Goal: Transaction & Acquisition: Purchase product/service

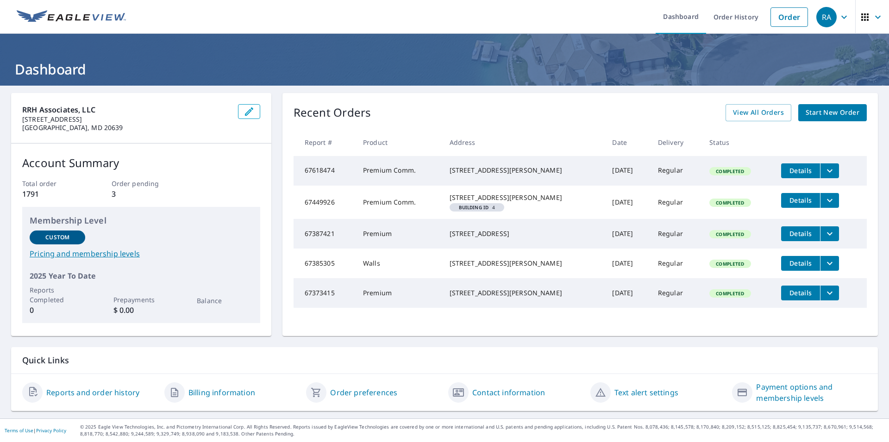
click at [825, 112] on span "Start New Order" at bounding box center [833, 113] width 54 height 12
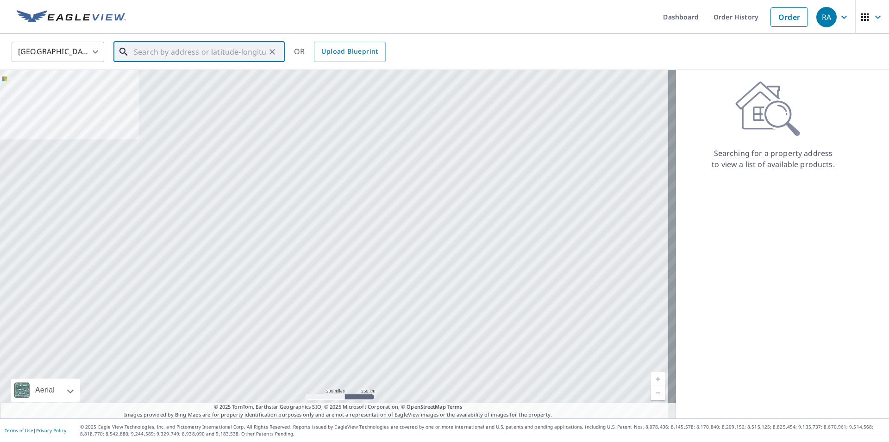
click at [169, 50] on input "text" at bounding box center [200, 52] width 132 height 26
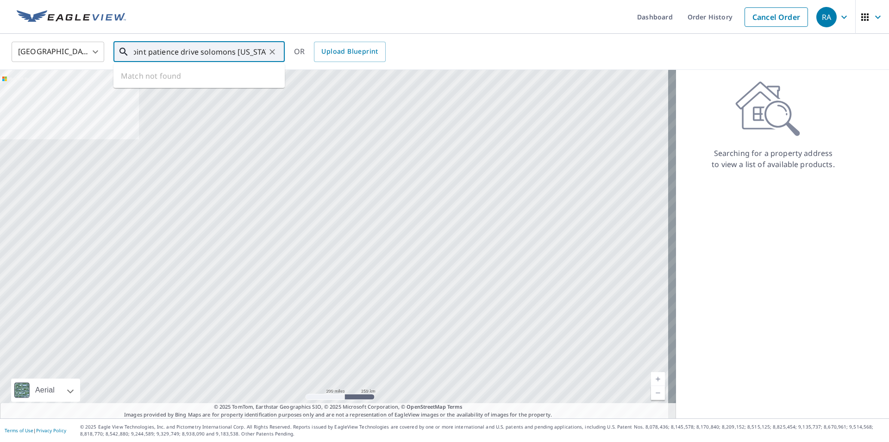
scroll to position [0, 34]
type input "24281 point patience drive solomons [US_STATE]"
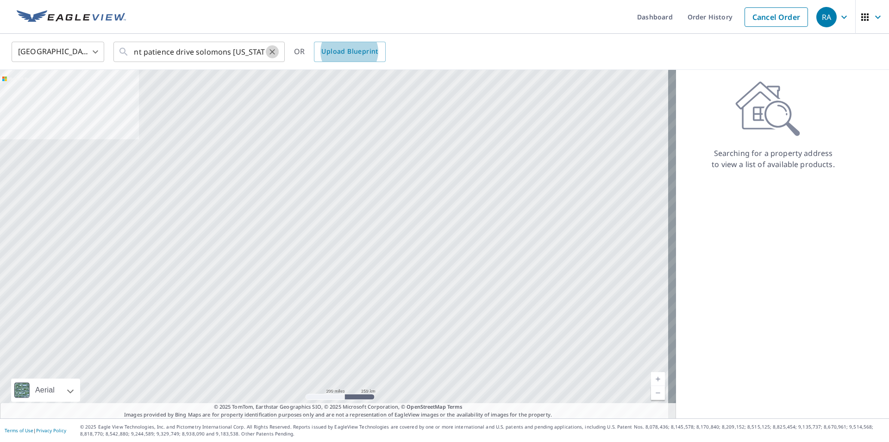
click at [271, 51] on icon "Clear" at bounding box center [272, 52] width 6 height 6
click at [217, 48] on input "text" at bounding box center [200, 52] width 132 height 26
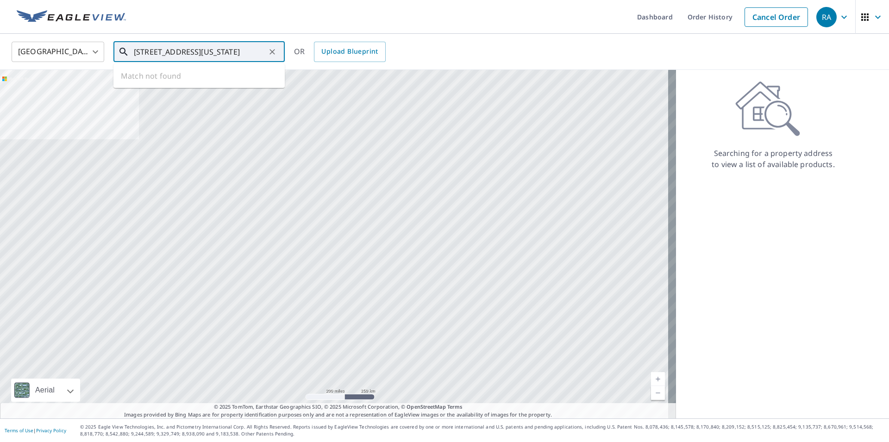
scroll to position [0, 34]
type input "[STREET_ADDRESS][US_STATE]"
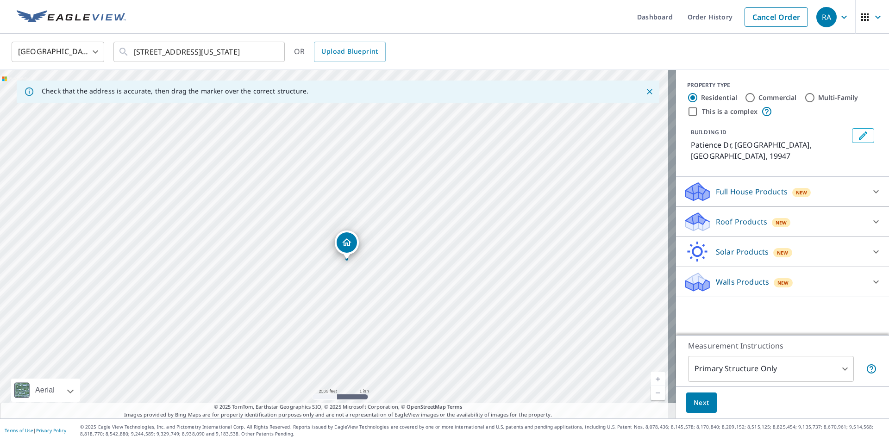
click at [652, 394] on link "Current Level 13, Zoom Out" at bounding box center [658, 393] width 14 height 14
click at [656, 393] on link "Current Level 12, Zoom Out Disabled" at bounding box center [658, 393] width 14 height 14
click at [651, 394] on link "Current Level 12, Zoom Out Disabled" at bounding box center [658, 393] width 14 height 14
drag, startPoint x: 344, startPoint y: 237, endPoint x: 423, endPoint y: 382, distance: 165.3
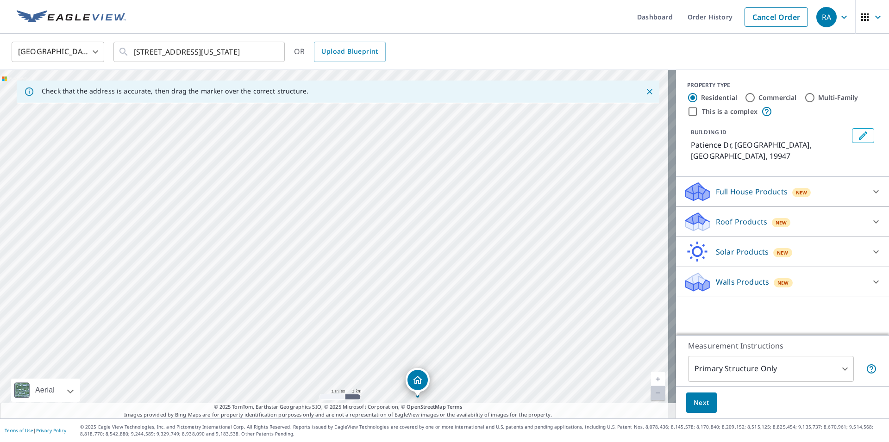
click at [421, 383] on div "Patience Dr Georgetown, DE 19947" at bounding box center [338, 244] width 676 height 349
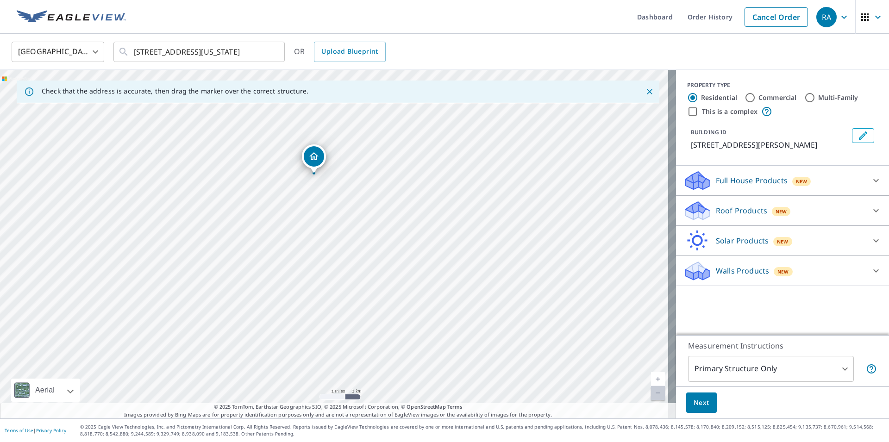
drag, startPoint x: 475, startPoint y: 303, endPoint x: 444, endPoint y: 194, distance: 114.1
click at [444, 194] on div "[STREET_ADDRESS][PERSON_NAME]" at bounding box center [338, 244] width 676 height 349
drag, startPoint x: 305, startPoint y: 117, endPoint x: 410, endPoint y: 359, distance: 263.9
click at [410, 359] on div "[STREET_ADDRESS][PERSON_NAME]" at bounding box center [338, 244] width 676 height 349
drag, startPoint x: 521, startPoint y: 361, endPoint x: 542, endPoint y: 314, distance: 51.2
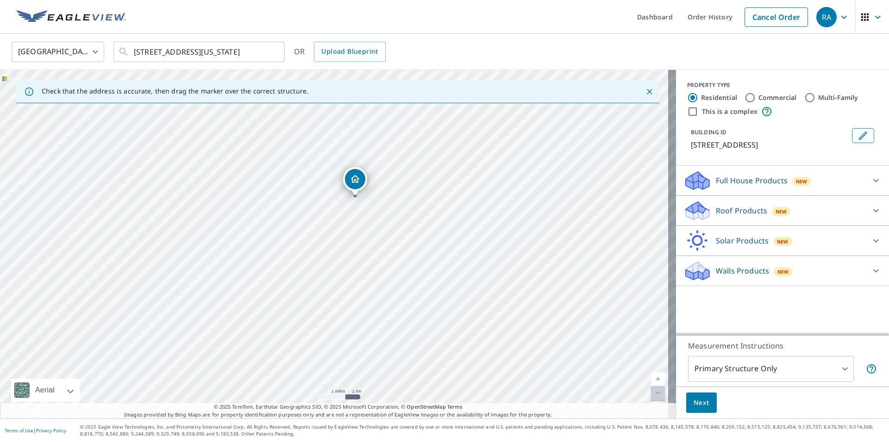
click at [542, 314] on div "[STREET_ADDRESS]" at bounding box center [338, 244] width 676 height 349
drag, startPoint x: 345, startPoint y: 212, endPoint x: 308, endPoint y: 370, distance: 161.7
click at [308, 370] on div "[STREET_ADDRESS]" at bounding box center [338, 244] width 676 height 349
drag, startPoint x: 503, startPoint y: 331, endPoint x: 604, endPoint y: 285, distance: 111.2
click at [604, 285] on div "[STREET_ADDRESS][PERSON_NAME]" at bounding box center [338, 244] width 676 height 349
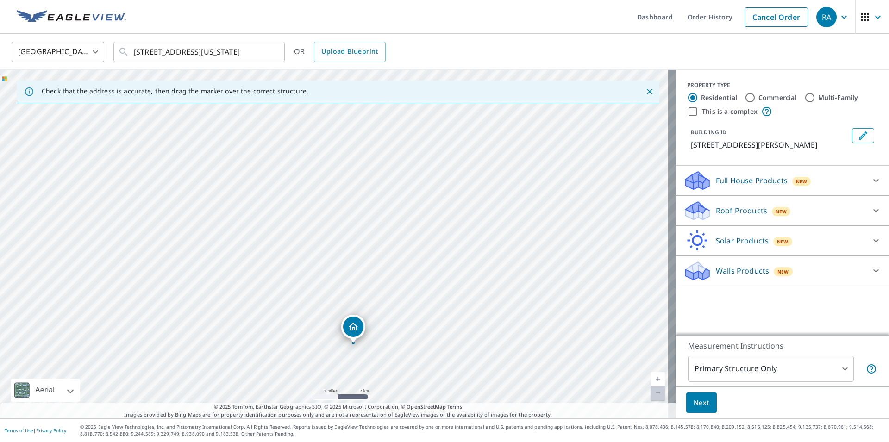
drag, startPoint x: 506, startPoint y: 156, endPoint x: 352, endPoint y: 330, distance: 232.6
click at [352, 330] on div "[STREET_ADDRESS][PERSON_NAME]" at bounding box center [338, 244] width 676 height 349
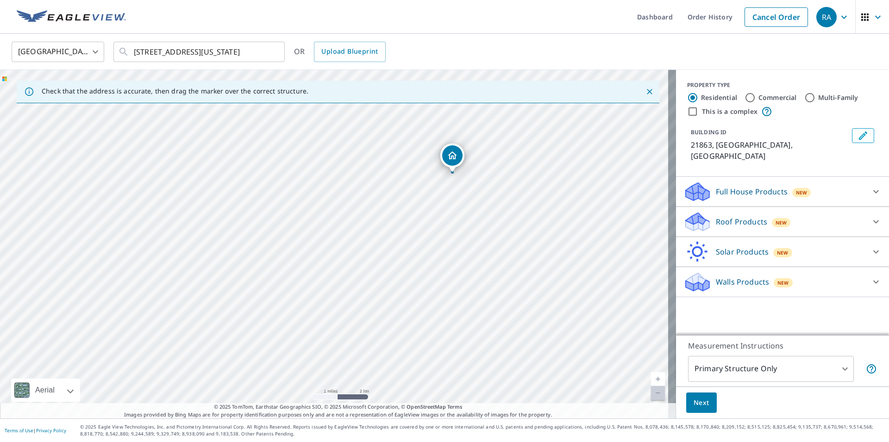
drag, startPoint x: 438, startPoint y: 326, endPoint x: 553, endPoint y: 250, distance: 137.6
click at [558, 253] on div "21863, [GEOGRAPHIC_DATA] [GEOGRAPHIC_DATA]" at bounding box center [338, 244] width 676 height 349
drag, startPoint x: 453, startPoint y: 157, endPoint x: 265, endPoint y: 342, distance: 263.2
click at [265, 342] on div "21863, [GEOGRAPHIC_DATA] [GEOGRAPHIC_DATA]" at bounding box center [338, 244] width 676 height 349
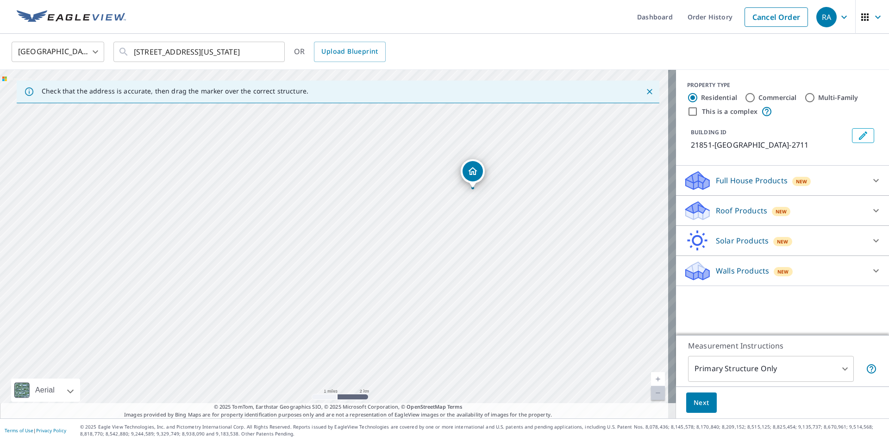
drag, startPoint x: 473, startPoint y: 306, endPoint x: 557, endPoint y: 268, distance: 92.6
click at [557, 268] on div "21851-[GEOGRAPHIC_DATA]-2711" at bounding box center [338, 244] width 676 height 349
drag, startPoint x: 482, startPoint y: 167, endPoint x: 452, endPoint y: 383, distance: 218.7
click at [452, 383] on div "21851-[GEOGRAPHIC_DATA]-2711" at bounding box center [338, 244] width 676 height 349
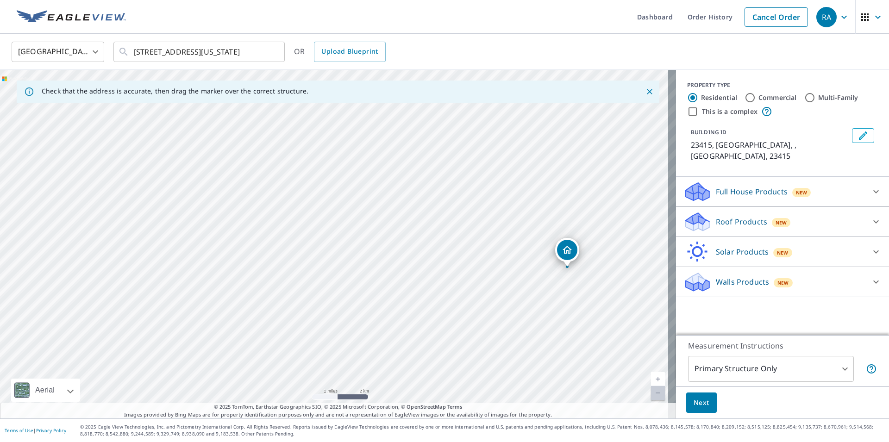
drag, startPoint x: 355, startPoint y: 311, endPoint x: 588, endPoint y: 335, distance: 234.1
click at [588, 335] on div "23415, [GEOGRAPHIC_DATA] , VA 23415" at bounding box center [338, 244] width 676 height 349
drag, startPoint x: 561, startPoint y: 253, endPoint x: 159, endPoint y: 231, distance: 402.5
click at [159, 231] on div "23415, [GEOGRAPHIC_DATA] , VA 23415" at bounding box center [338, 244] width 676 height 349
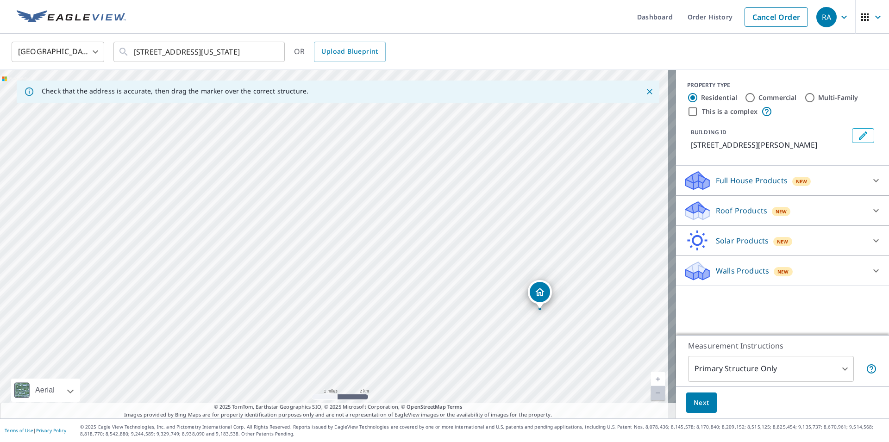
drag, startPoint x: 330, startPoint y: 327, endPoint x: 532, endPoint y: 393, distance: 213.0
click at [532, 393] on div "[STREET_ADDRESS][PERSON_NAME]" at bounding box center [338, 244] width 676 height 349
drag, startPoint x: 548, startPoint y: 293, endPoint x: 69, endPoint y: 223, distance: 483.2
click at [69, 223] on div "[STREET_ADDRESS][PERSON_NAME]" at bounding box center [338, 244] width 676 height 349
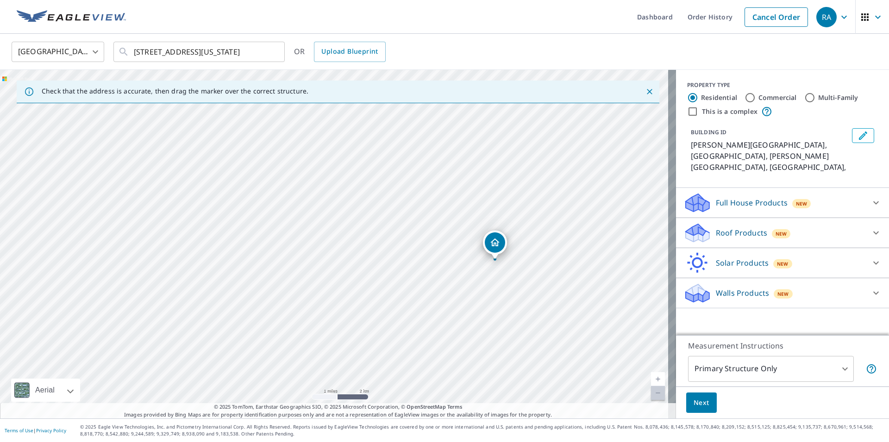
drag, startPoint x: 271, startPoint y: 287, endPoint x: 516, endPoint y: 312, distance: 246.3
click at [516, 312] on div "[PERSON_NAME][GEOGRAPHIC_DATA], [GEOGRAPHIC_DATA] [PERSON_NAME][GEOGRAPHIC_DATA…" at bounding box center [338, 244] width 676 height 349
drag, startPoint x: 495, startPoint y: 244, endPoint x: 293, endPoint y: 169, distance: 215.3
click at [293, 169] on div "[PERSON_NAME][GEOGRAPHIC_DATA], [GEOGRAPHIC_DATA] [PERSON_NAME][GEOGRAPHIC_DATA…" at bounding box center [338, 244] width 676 height 349
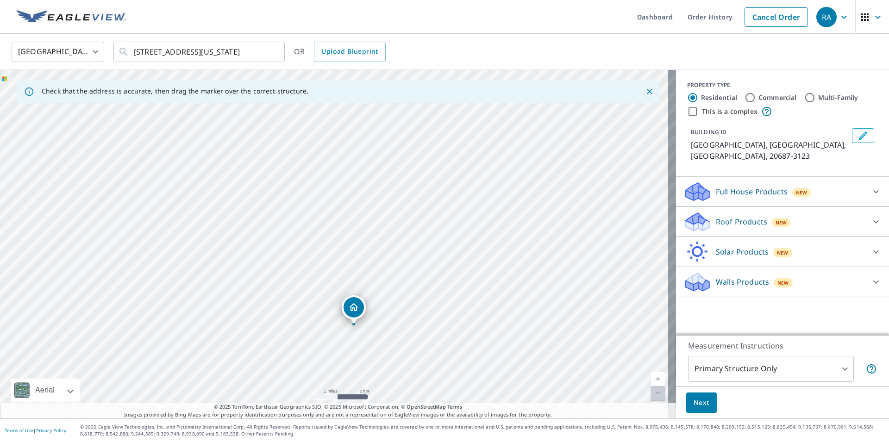
drag, startPoint x: 351, startPoint y: 277, endPoint x: 370, endPoint y: 357, distance: 82.4
click at [370, 357] on div "Periwinkle Point [GEOGRAPHIC_DATA], [GEOGRAPHIC_DATA]-3123" at bounding box center [338, 244] width 676 height 349
drag, startPoint x: 347, startPoint y: 306, endPoint x: 312, endPoint y: 183, distance: 127.6
click at [312, 182] on div "Periwinkle Point [GEOGRAPHIC_DATA], [GEOGRAPHIC_DATA]-3123" at bounding box center [338, 244] width 676 height 349
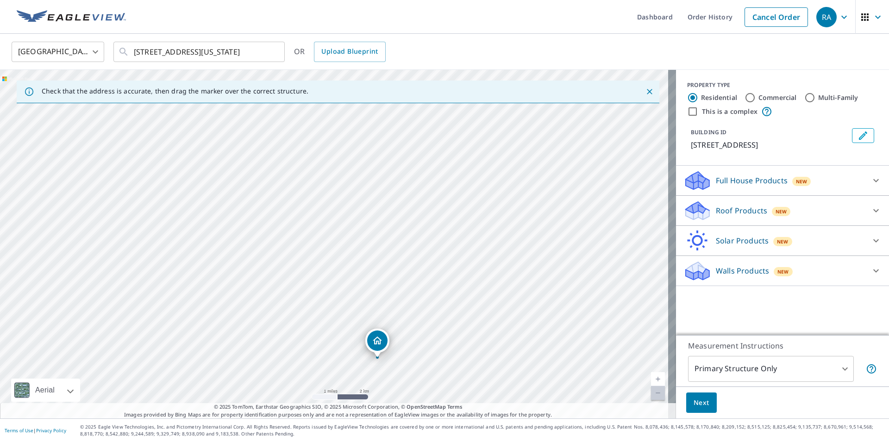
drag, startPoint x: 348, startPoint y: 280, endPoint x: 399, endPoint y: 410, distance: 139.7
click at [399, 410] on div "Check that the address is accurate, then drag the marker over the correct struc…" at bounding box center [338, 244] width 676 height 349
click at [366, 307] on div "[STREET_ADDRESS]" at bounding box center [338, 244] width 676 height 349
drag, startPoint x: 350, startPoint y: 255, endPoint x: 508, endPoint y: 162, distance: 184.0
click at [507, 162] on div "[STREET_ADDRESS]" at bounding box center [338, 244] width 676 height 349
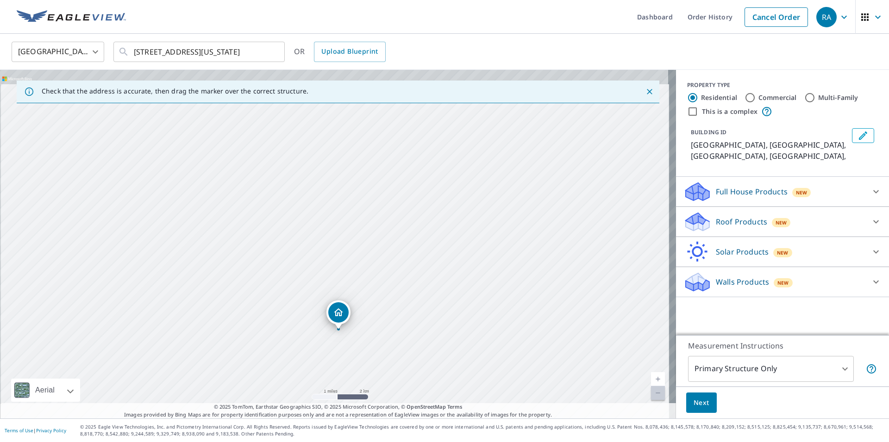
drag, startPoint x: 489, startPoint y: 317, endPoint x: 509, endPoint y: 460, distance: 144.4
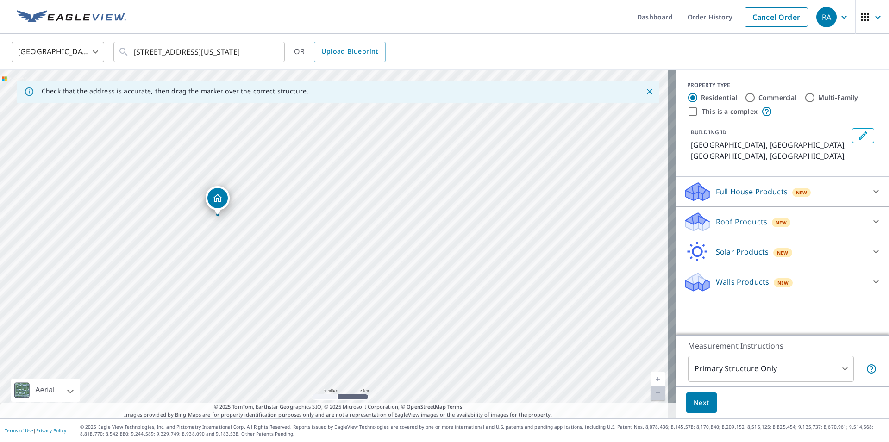
click at [373, 275] on div "[GEOGRAPHIC_DATA], [GEOGRAPHIC_DATA] [GEOGRAPHIC_DATA], [GEOGRAPHIC_DATA]" at bounding box center [338, 244] width 676 height 349
drag, startPoint x: 330, startPoint y: 209, endPoint x: 507, endPoint y: 270, distance: 187.5
click at [507, 270] on div "[GEOGRAPHIC_DATA], [GEOGRAPHIC_DATA] [GEOGRAPHIC_DATA], [GEOGRAPHIC_DATA]" at bounding box center [338, 244] width 676 height 349
drag, startPoint x: 432, startPoint y: 273, endPoint x: 328, endPoint y: 177, distance: 141.5
click at [330, 178] on div "[GEOGRAPHIC_DATA], [GEOGRAPHIC_DATA] [GEOGRAPHIC_DATA], [GEOGRAPHIC_DATA]" at bounding box center [338, 244] width 676 height 349
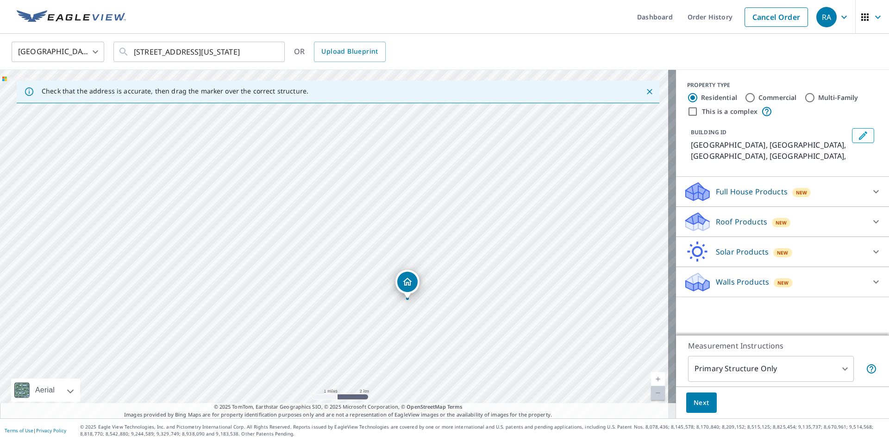
drag, startPoint x: 471, startPoint y: 274, endPoint x: 591, endPoint y: 364, distance: 150.1
click at [591, 363] on div "[GEOGRAPHIC_DATA], [GEOGRAPHIC_DATA], [GEOGRAPHIC_DATA]" at bounding box center [338, 244] width 676 height 349
drag, startPoint x: 465, startPoint y: 332, endPoint x: 283, endPoint y: 173, distance: 241.1
click at [283, 173] on div "[GEOGRAPHIC_DATA], [GEOGRAPHIC_DATA], [GEOGRAPHIC_DATA]" at bounding box center [338, 244] width 676 height 349
drag, startPoint x: 415, startPoint y: 283, endPoint x: 489, endPoint y: 321, distance: 83.4
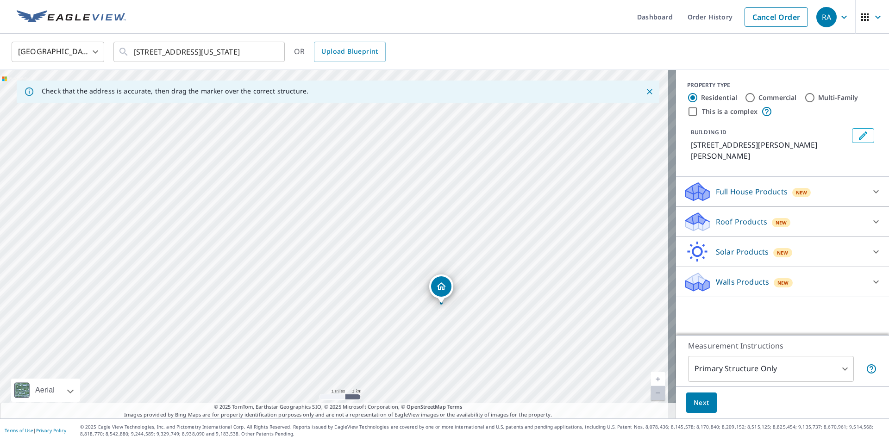
click at [489, 321] on div "[STREET_ADDRESS][PERSON_NAME]" at bounding box center [338, 244] width 676 height 349
drag, startPoint x: 512, startPoint y: 340, endPoint x: 403, endPoint y: 281, distance: 124.5
click at [403, 281] on div "[STREET_ADDRESS][PERSON_NAME]" at bounding box center [338, 244] width 676 height 349
drag, startPoint x: 549, startPoint y: 287, endPoint x: 387, endPoint y: 262, distance: 163.4
click at [387, 262] on div "[STREET_ADDRESS][PERSON_NAME]" at bounding box center [338, 244] width 676 height 349
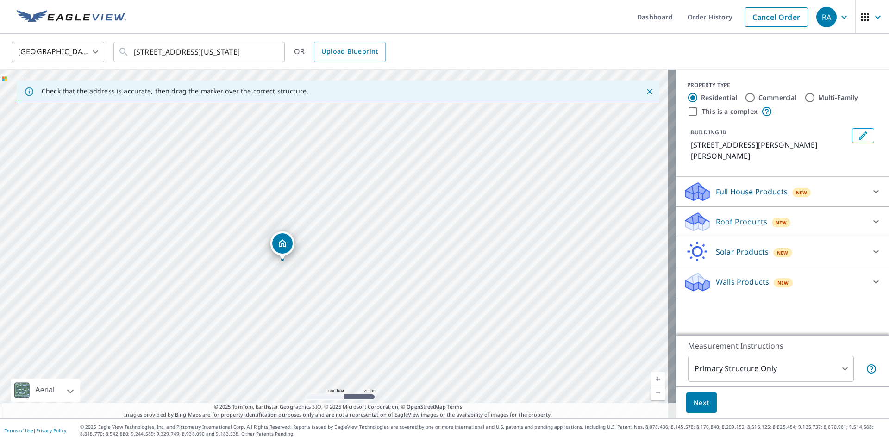
drag, startPoint x: 471, startPoint y: 162, endPoint x: 282, endPoint y: 244, distance: 205.5
click at [282, 244] on div "[STREET_ADDRESS][PERSON_NAME]" at bounding box center [338, 244] width 676 height 349
drag, startPoint x: 296, startPoint y: 247, endPoint x: 400, endPoint y: 302, distance: 117.2
click at [400, 302] on div "14495 Usn Testing Center [GEOGRAPHIC_DATA]" at bounding box center [338, 244] width 676 height 349
drag, startPoint x: 404, startPoint y: 295, endPoint x: 275, endPoint y: 335, distance: 135.2
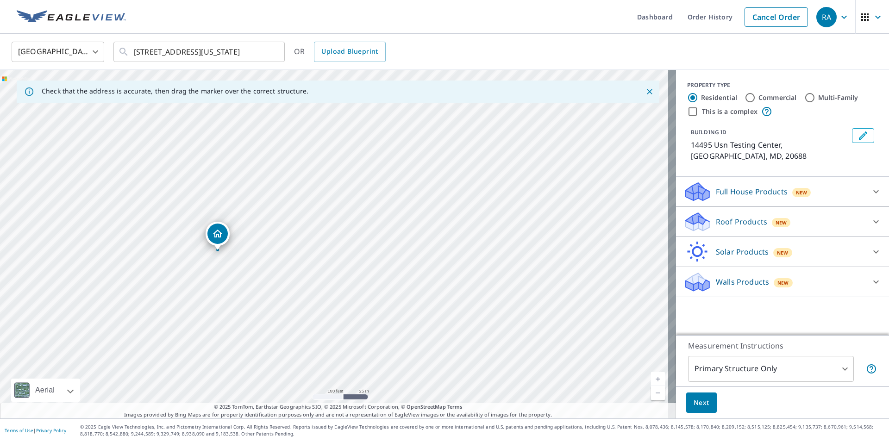
click at [275, 335] on div "14495 Usn Testing Center [GEOGRAPHIC_DATA]" at bounding box center [338, 244] width 676 height 349
drag, startPoint x: 307, startPoint y: 283, endPoint x: 279, endPoint y: 344, distance: 67.5
click at [279, 344] on div "14495 Usn Testing Center [GEOGRAPHIC_DATA]" at bounding box center [338, 244] width 676 height 349
drag, startPoint x: 304, startPoint y: 337, endPoint x: 496, endPoint y: 262, distance: 205.5
click at [496, 262] on div "14495 Usn Testing Center [GEOGRAPHIC_DATA]" at bounding box center [338, 244] width 676 height 349
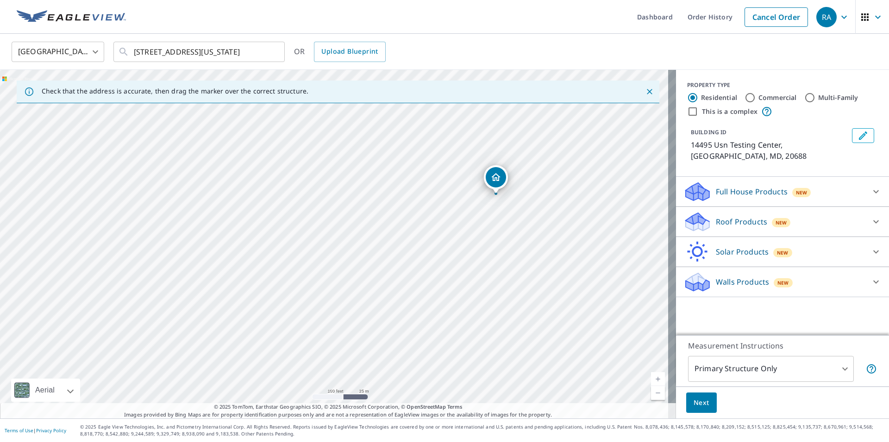
drag, startPoint x: 272, startPoint y: 354, endPoint x: 387, endPoint y: 310, distance: 123.4
click at [387, 310] on div "14495 Usn Testing Center [GEOGRAPHIC_DATA]" at bounding box center [338, 244] width 676 height 349
drag, startPoint x: 495, startPoint y: 180, endPoint x: 294, endPoint y: 334, distance: 254.3
click at [294, 334] on div "14495 Usn Testing Center [GEOGRAPHIC_DATA]" at bounding box center [338, 244] width 676 height 349
drag, startPoint x: 450, startPoint y: 240, endPoint x: 444, endPoint y: 292, distance: 52.1
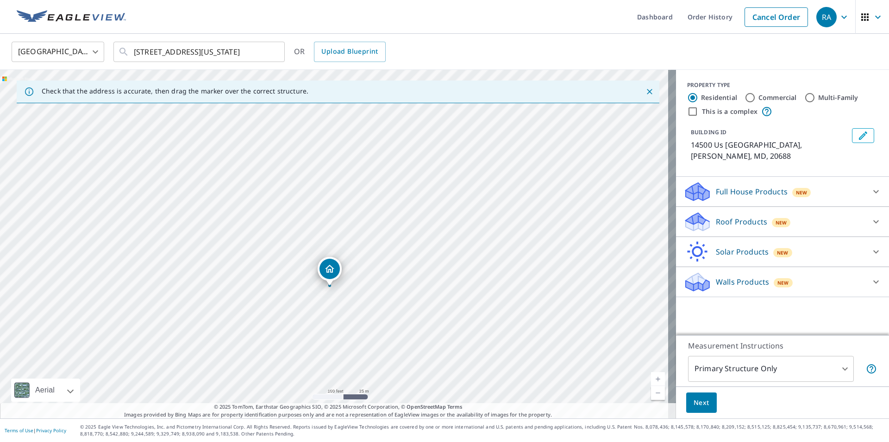
click at [445, 292] on div "14500 Us Navy Research Laboratory [GEOGRAPHIC_DATA]" at bounding box center [338, 244] width 676 height 349
drag, startPoint x: 416, startPoint y: 279, endPoint x: 361, endPoint y: 363, distance: 100.9
click at [361, 363] on div "14500 Us Navy Research Laboratory [GEOGRAPHIC_DATA]" at bounding box center [338, 244] width 676 height 349
drag, startPoint x: 202, startPoint y: 321, endPoint x: 440, endPoint y: 231, distance: 254.5
click at [440, 231] on div "14500 Us Navy Research Laboratory [GEOGRAPHIC_DATA]" at bounding box center [338, 244] width 676 height 349
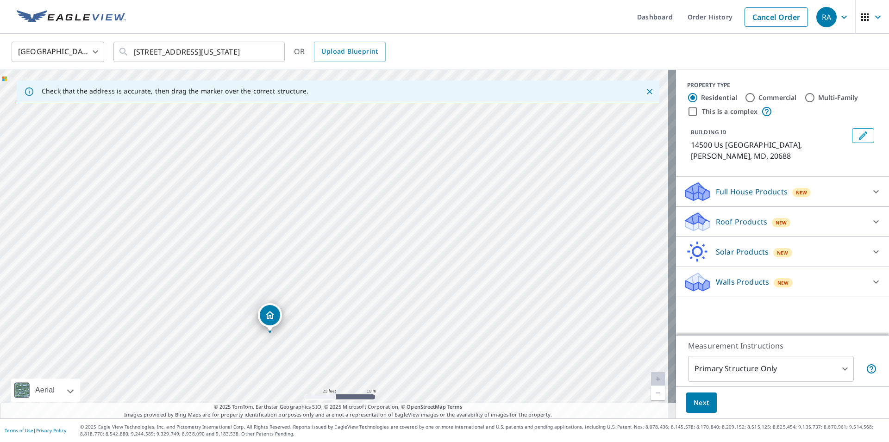
drag, startPoint x: 343, startPoint y: 345, endPoint x: 353, endPoint y: 300, distance: 46.6
click at [353, 300] on div "14500 Us Navy Research Laboratory [GEOGRAPHIC_DATA]" at bounding box center [338, 244] width 676 height 349
drag, startPoint x: 399, startPoint y: 287, endPoint x: 347, endPoint y: 333, distance: 68.9
click at [347, 333] on div "14500 Us Navy Research Laboratory [GEOGRAPHIC_DATA]" at bounding box center [338, 244] width 676 height 349
drag, startPoint x: 496, startPoint y: 248, endPoint x: 383, endPoint y: 387, distance: 179.3
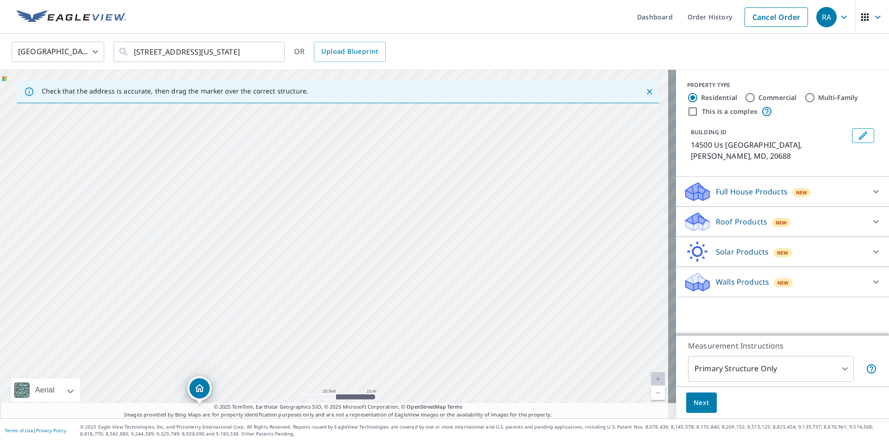
click at [383, 387] on div "14500 Us Navy Research Laboratory [GEOGRAPHIC_DATA]" at bounding box center [338, 244] width 676 height 349
drag, startPoint x: 495, startPoint y: 291, endPoint x: 431, endPoint y: 348, distance: 86.6
click at [431, 348] on div "14500 Us Navy Research Laboratory [GEOGRAPHIC_DATA]" at bounding box center [338, 244] width 676 height 349
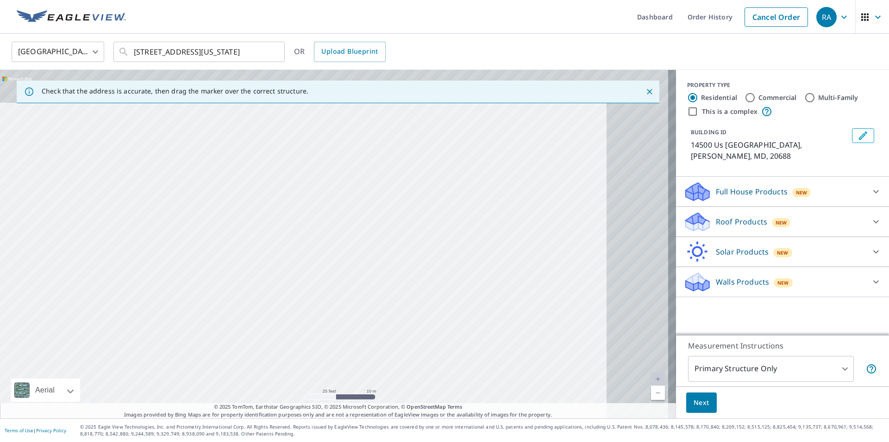
drag, startPoint x: 503, startPoint y: 281, endPoint x: 319, endPoint y: 408, distance: 224.0
click at [319, 408] on div "Check that the address is accurate, then drag the marker over the correct struc…" at bounding box center [338, 244] width 676 height 349
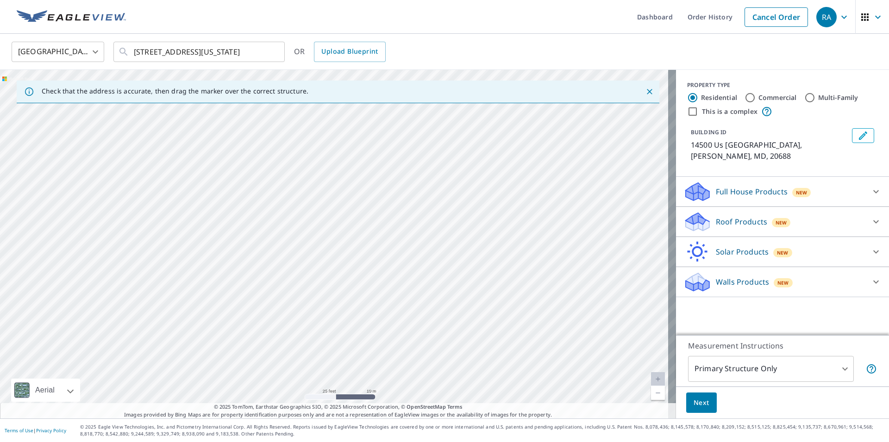
click at [499, 242] on div "14500 Us Navy Research Laboratory [GEOGRAPHIC_DATA]" at bounding box center [338, 244] width 676 height 349
drag, startPoint x: 468, startPoint y: 278, endPoint x: 311, endPoint y: 362, distance: 177.7
click at [318, 359] on div "14500 Us Navy Research Laboratory [GEOGRAPHIC_DATA]" at bounding box center [338, 244] width 676 height 349
drag, startPoint x: 584, startPoint y: 239, endPoint x: 386, endPoint y: 348, distance: 225.4
click at [386, 348] on div "14500 Us Navy Research Laboratory [GEOGRAPHIC_DATA]" at bounding box center [338, 244] width 676 height 349
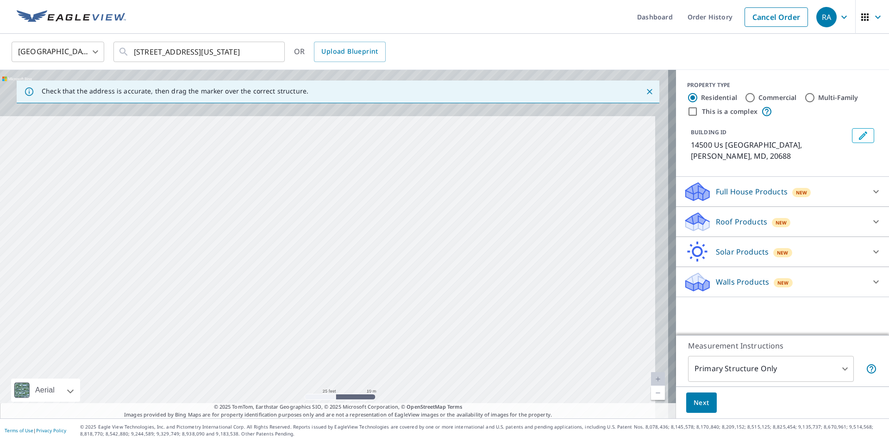
drag, startPoint x: 564, startPoint y: 241, endPoint x: 515, endPoint y: 397, distance: 164.1
click at [515, 397] on div "14500 Us Navy Research Laboratory [GEOGRAPHIC_DATA]" at bounding box center [338, 244] width 676 height 349
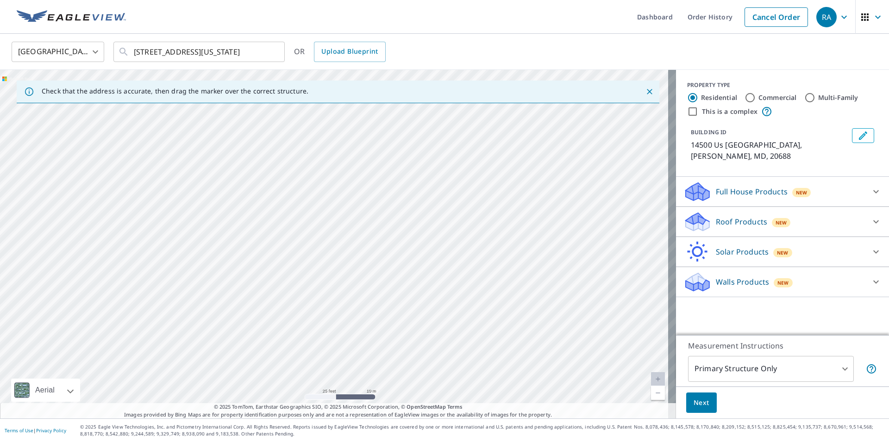
drag, startPoint x: 584, startPoint y: 281, endPoint x: 396, endPoint y: 355, distance: 202.0
click at [396, 355] on div "14500 Us Navy Research Laboratory [GEOGRAPHIC_DATA]" at bounding box center [338, 244] width 676 height 349
drag, startPoint x: 480, startPoint y: 334, endPoint x: 399, endPoint y: 358, distance: 84.7
click at [399, 358] on div "14500 Us Navy Research Laboratory [GEOGRAPHIC_DATA]" at bounding box center [338, 244] width 676 height 349
drag, startPoint x: 521, startPoint y: 323, endPoint x: 395, endPoint y: 446, distance: 175.5
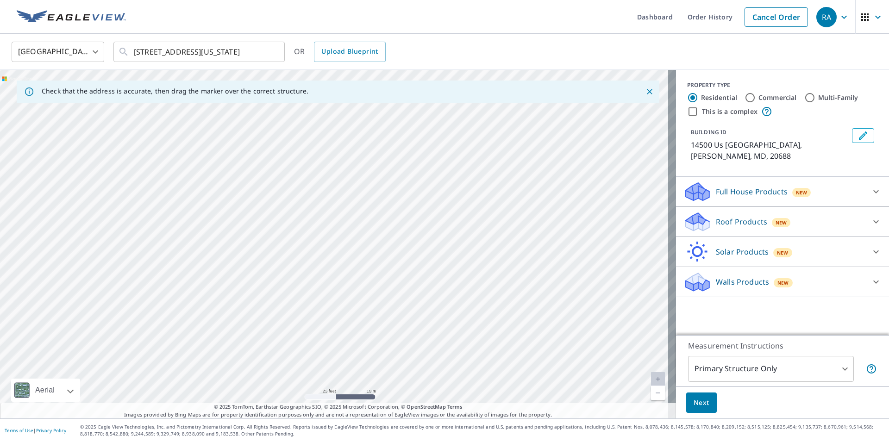
drag, startPoint x: 490, startPoint y: 325, endPoint x: 611, endPoint y: 309, distance: 122.3
click at [611, 309] on div "14500 Us Navy Research Laboratory [GEOGRAPHIC_DATA]" at bounding box center [338, 244] width 676 height 349
drag, startPoint x: 358, startPoint y: 319, endPoint x: 557, endPoint y: 269, distance: 205.0
click at [557, 269] on div "14500 Us Navy Research Laboratory [GEOGRAPHIC_DATA]" at bounding box center [338, 244] width 676 height 349
drag, startPoint x: 367, startPoint y: 353, endPoint x: 423, endPoint y: 235, distance: 130.1
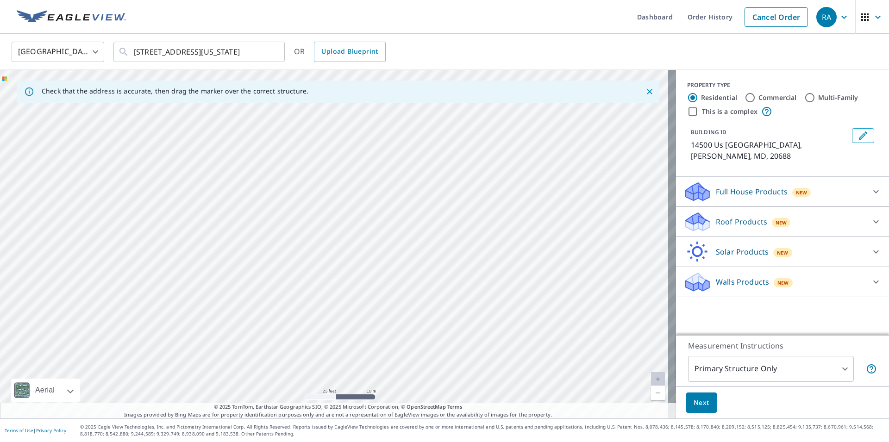
click at [423, 235] on div "14500 Us Navy Research Laboratory [GEOGRAPHIC_DATA]" at bounding box center [338, 244] width 676 height 349
drag, startPoint x: 409, startPoint y: 326, endPoint x: 548, endPoint y: 228, distance: 170.3
click at [548, 228] on div "14500 Us Navy Research Laboratory [GEOGRAPHIC_DATA]" at bounding box center [338, 244] width 676 height 349
drag, startPoint x: 367, startPoint y: 289, endPoint x: 465, endPoint y: 208, distance: 126.9
click at [465, 208] on div "14500 Us Navy Research Laboratory [GEOGRAPHIC_DATA]" at bounding box center [338, 244] width 676 height 349
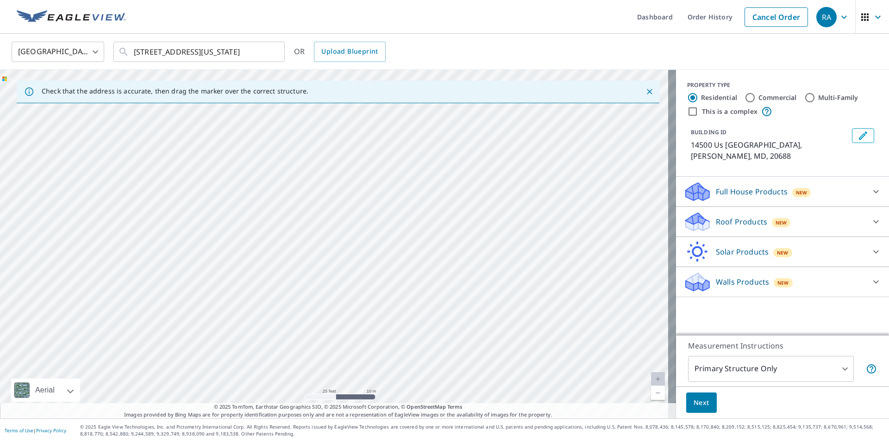
drag, startPoint x: 326, startPoint y: 312, endPoint x: 496, endPoint y: 186, distance: 212.0
click at [496, 186] on div "14500 Us Navy Research Laboratory [GEOGRAPHIC_DATA]" at bounding box center [338, 244] width 676 height 349
drag, startPoint x: 373, startPoint y: 346, endPoint x: 455, endPoint y: 221, distance: 149.3
click at [455, 221] on div "14500 Us Navy Research Laboratory [GEOGRAPHIC_DATA]" at bounding box center [338, 244] width 676 height 349
drag, startPoint x: 347, startPoint y: 344, endPoint x: 475, endPoint y: 220, distance: 177.4
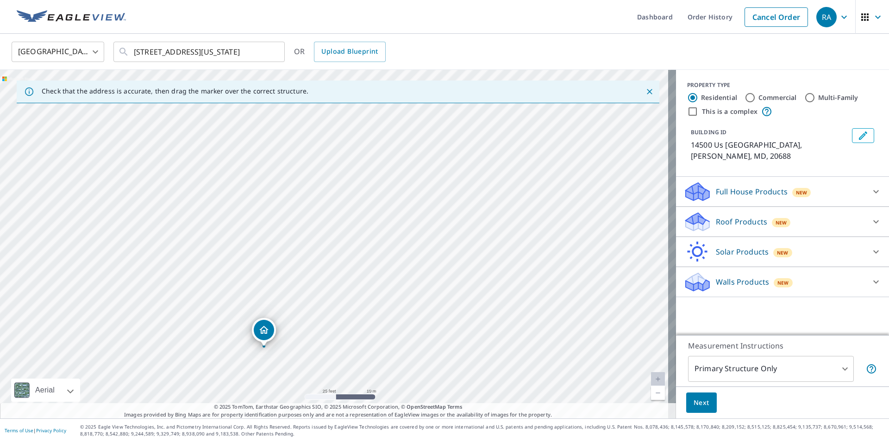
click at [474, 221] on div "14500 Us Navy Research Laboratory [GEOGRAPHIC_DATA]" at bounding box center [338, 244] width 676 height 349
drag, startPoint x: 381, startPoint y: 327, endPoint x: 400, endPoint y: 287, distance: 44.8
click at [400, 287] on div "14500 Us Navy Research Laboratory [GEOGRAPHIC_DATA]" at bounding box center [338, 244] width 676 height 349
drag, startPoint x: 368, startPoint y: 364, endPoint x: 360, endPoint y: 331, distance: 33.3
click at [360, 331] on div "14500 Us Navy Research Laboratory [GEOGRAPHIC_DATA]" at bounding box center [338, 244] width 676 height 349
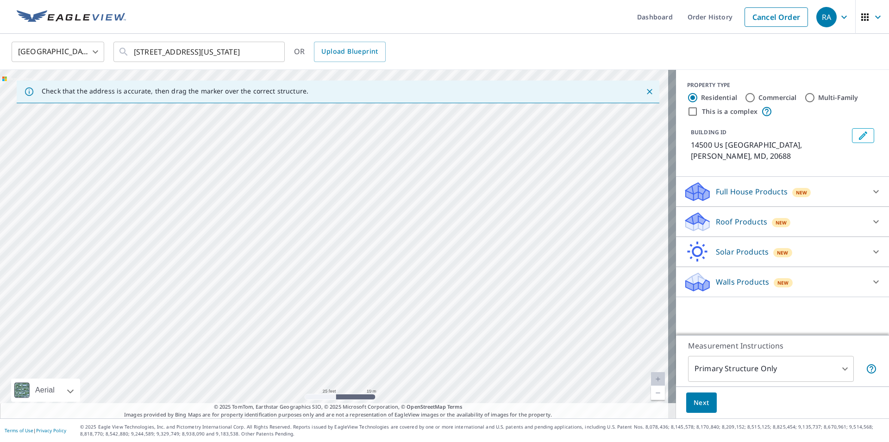
drag, startPoint x: 546, startPoint y: 271, endPoint x: 211, endPoint y: 377, distance: 351.8
click at [211, 377] on div "14500 Us Navy Research Laboratory [GEOGRAPHIC_DATA]" at bounding box center [338, 244] width 676 height 349
drag, startPoint x: 312, startPoint y: 294, endPoint x: 262, endPoint y: 422, distance: 137.4
click at [262, 422] on div "Dashboard Order History Cancel Order RA [GEOGRAPHIC_DATA] [GEOGRAPHIC_DATA] ​ 2…" at bounding box center [444, 221] width 889 height 442
click at [361, 292] on div "14500 Us Navy Research Laboratory [GEOGRAPHIC_DATA]" at bounding box center [338, 244] width 676 height 349
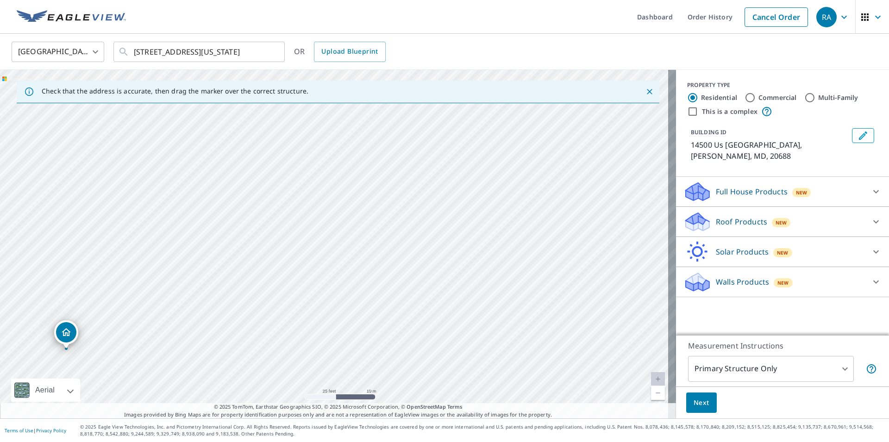
drag, startPoint x: 306, startPoint y: 331, endPoint x: 493, endPoint y: 254, distance: 202.8
click at [492, 255] on div "14500 Us Navy Research Laboratory [GEOGRAPHIC_DATA]" at bounding box center [338, 244] width 676 height 349
drag, startPoint x: 404, startPoint y: 306, endPoint x: 383, endPoint y: 294, distance: 23.9
click at [383, 294] on div "14500 Us Navy Research Laboratory [GEOGRAPHIC_DATA]" at bounding box center [338, 244] width 676 height 349
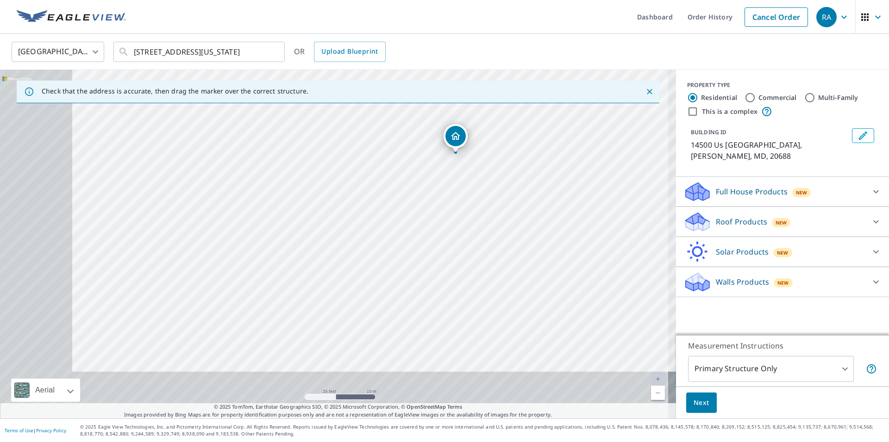
drag, startPoint x: 252, startPoint y: 328, endPoint x: 539, endPoint y: 193, distance: 317.5
click at [539, 193] on div "14500 Us Navy Research Laboratory [GEOGRAPHIC_DATA]" at bounding box center [338, 244] width 676 height 349
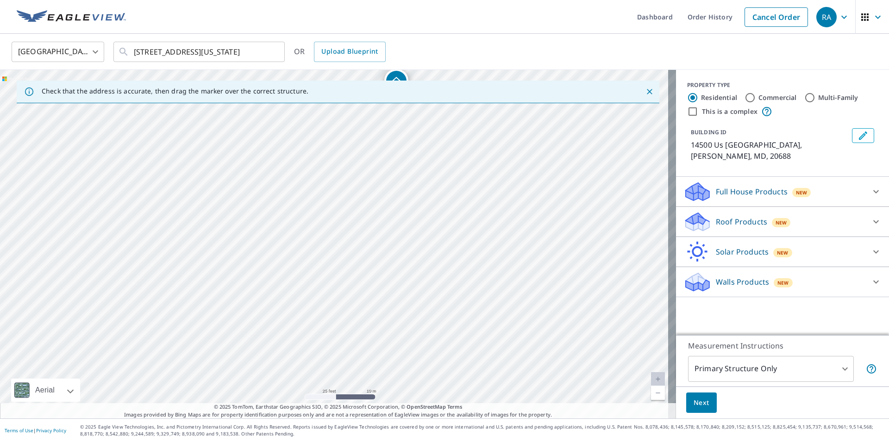
drag, startPoint x: 393, startPoint y: 278, endPoint x: 334, endPoint y: 223, distance: 80.2
click at [334, 223] on div "14500 Us Navy Research Laboratory [GEOGRAPHIC_DATA]" at bounding box center [338, 244] width 676 height 349
drag, startPoint x: 400, startPoint y: 236, endPoint x: 367, endPoint y: 293, distance: 66.2
click at [367, 293] on div "14500 Us Navy Research Laboratory [GEOGRAPHIC_DATA]" at bounding box center [338, 244] width 676 height 349
drag, startPoint x: 336, startPoint y: 289, endPoint x: 328, endPoint y: 356, distance: 68.0
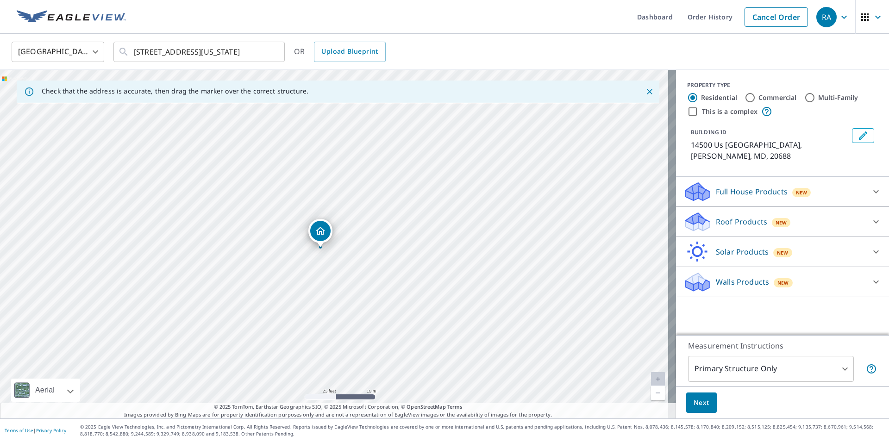
click at [328, 356] on div "14500 Us Navy Research Laboratory [GEOGRAPHIC_DATA]" at bounding box center [338, 244] width 676 height 349
click at [373, 326] on div "14500 Us Navy Research Laboratory [GEOGRAPHIC_DATA]" at bounding box center [338, 244] width 676 height 349
drag, startPoint x: 408, startPoint y: 309, endPoint x: 285, endPoint y: 331, distance: 125.2
click at [285, 331] on div "14500 Us Navy Research Laboratory [GEOGRAPHIC_DATA]" at bounding box center [338, 244] width 676 height 349
drag, startPoint x: 342, startPoint y: 316, endPoint x: 360, endPoint y: 269, distance: 50.7
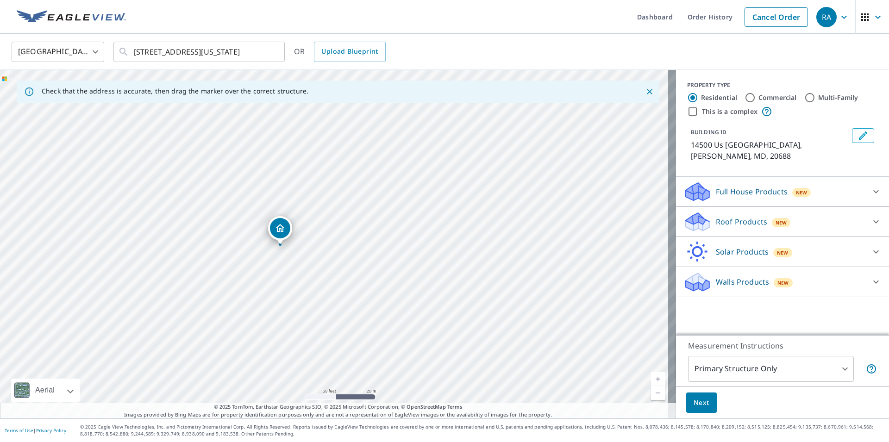
click at [360, 269] on div "14500 Us Navy Research Laboratory [GEOGRAPHIC_DATA]" at bounding box center [338, 244] width 676 height 349
